Goal: Information Seeking & Learning: Find specific page/section

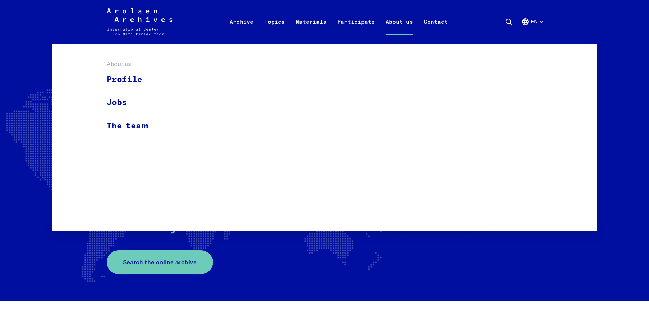
click at [383, 22] on link "About us" at bounding box center [399, 29] width 38 height 27
click at [125, 77] on link "Profile" at bounding box center [132, 79] width 51 height 23
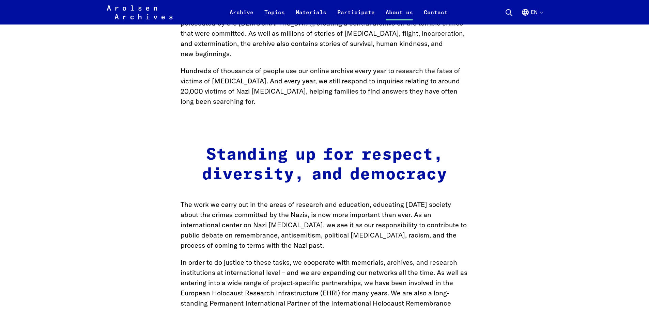
scroll to position [716, 0]
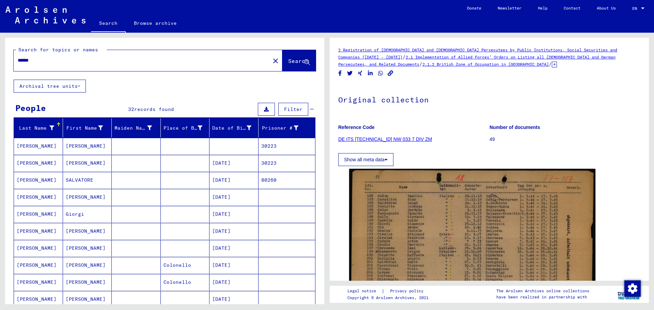
scroll to position [102, 0]
